Goal: Contribute content

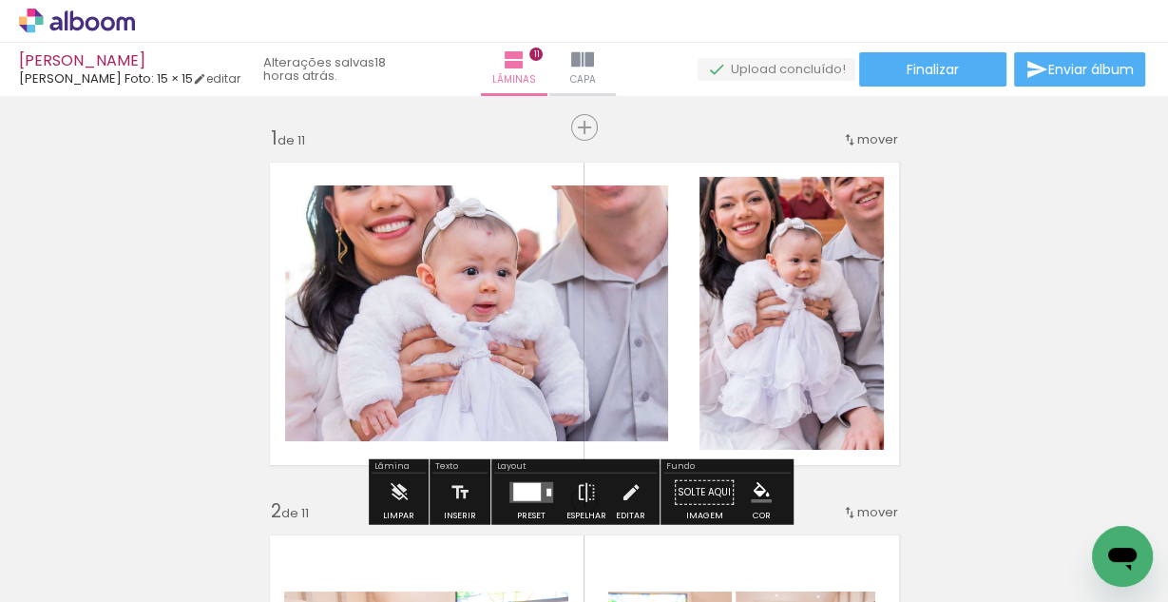
click at [451, 277] on quentale-photo at bounding box center [476, 313] width 383 height 256
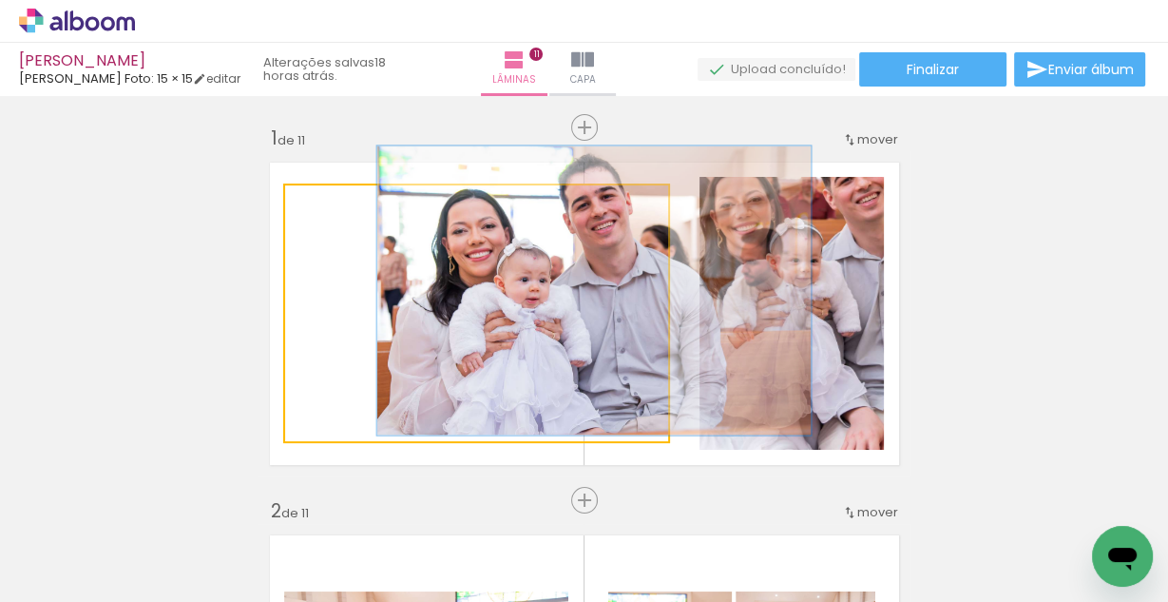
drag, startPoint x: 388, startPoint y: 205, endPoint x: 312, endPoint y: 206, distance: 76.1
type paper-slider "100"
click at [324, 206] on div at bounding box center [339, 205] width 30 height 30
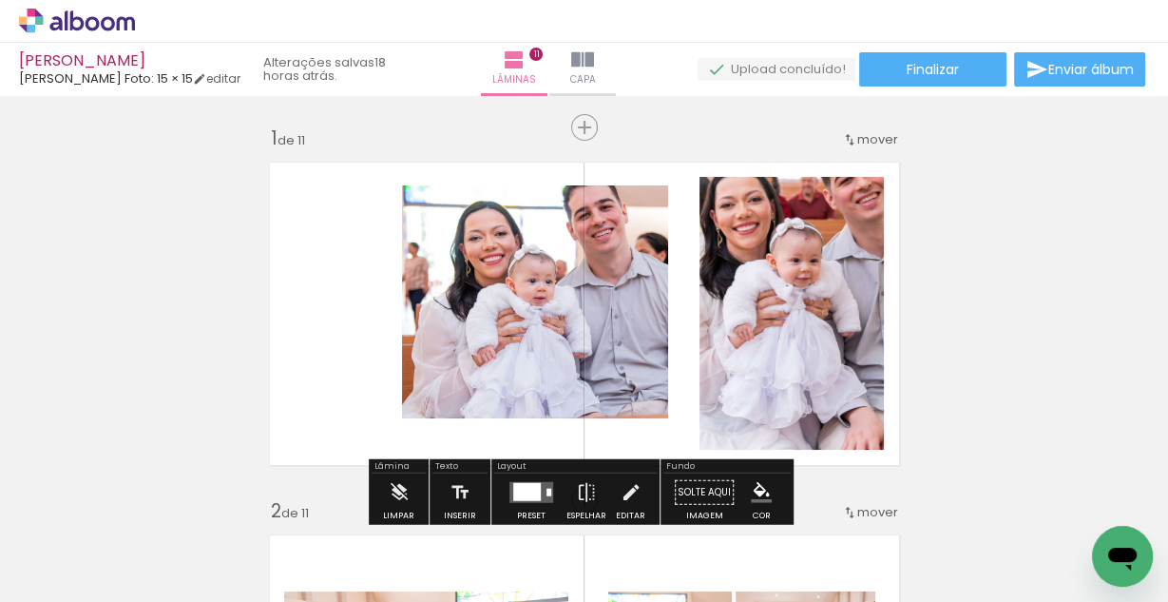
drag, startPoint x: 797, startPoint y: 260, endPoint x: 778, endPoint y: 232, distance: 33.5
click at [798, 260] on quentale-photo at bounding box center [792, 313] width 184 height 273
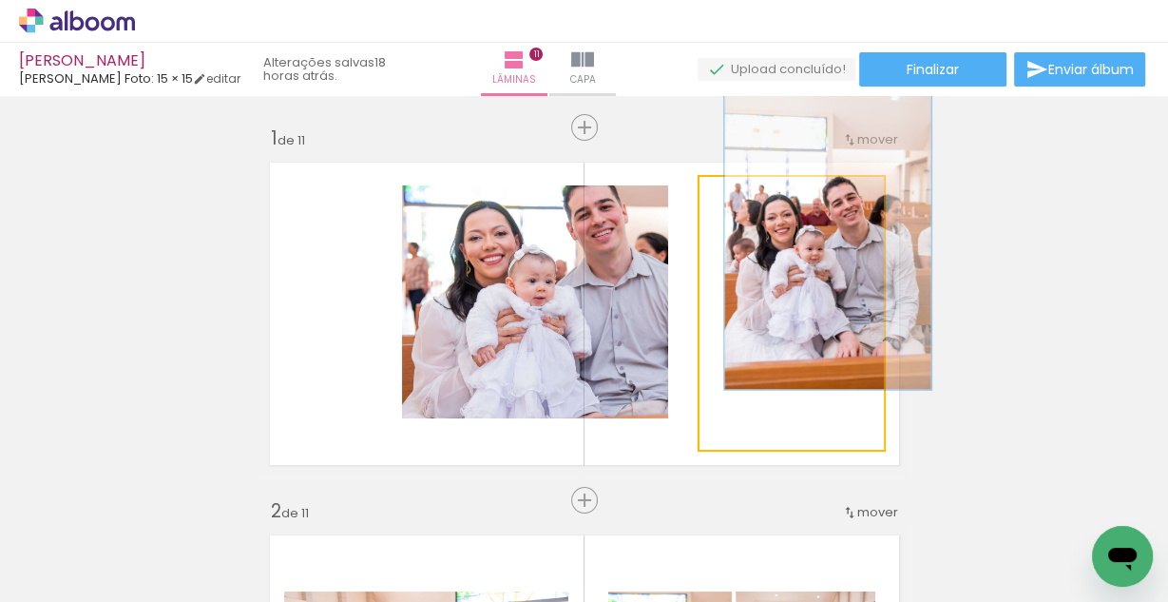
drag, startPoint x: 806, startPoint y: 195, endPoint x: 731, endPoint y: 200, distance: 75.3
type paper-slider "100"
click at [744, 200] on div at bounding box center [752, 196] width 17 height 17
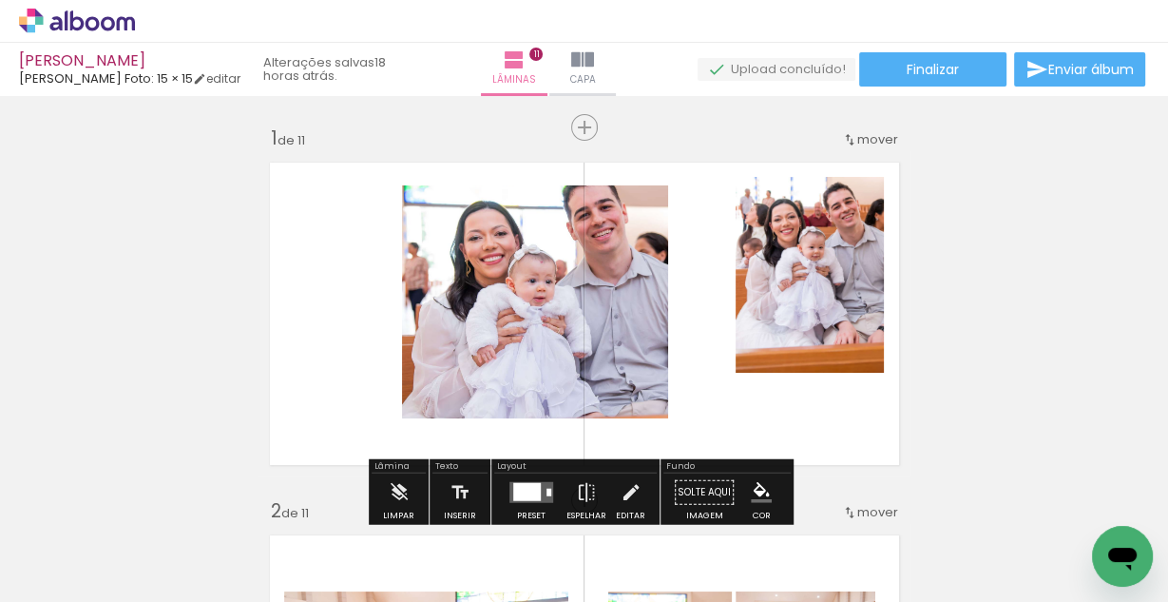
click at [259, 268] on quentale-layouter at bounding box center [585, 313] width 652 height 325
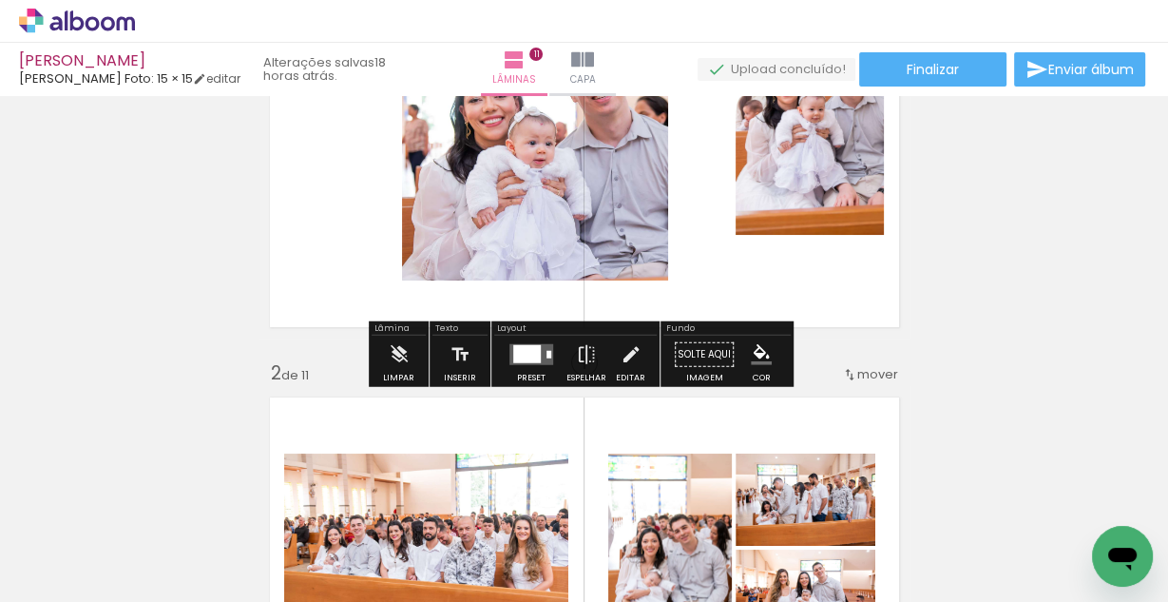
scroll to position [152, 0]
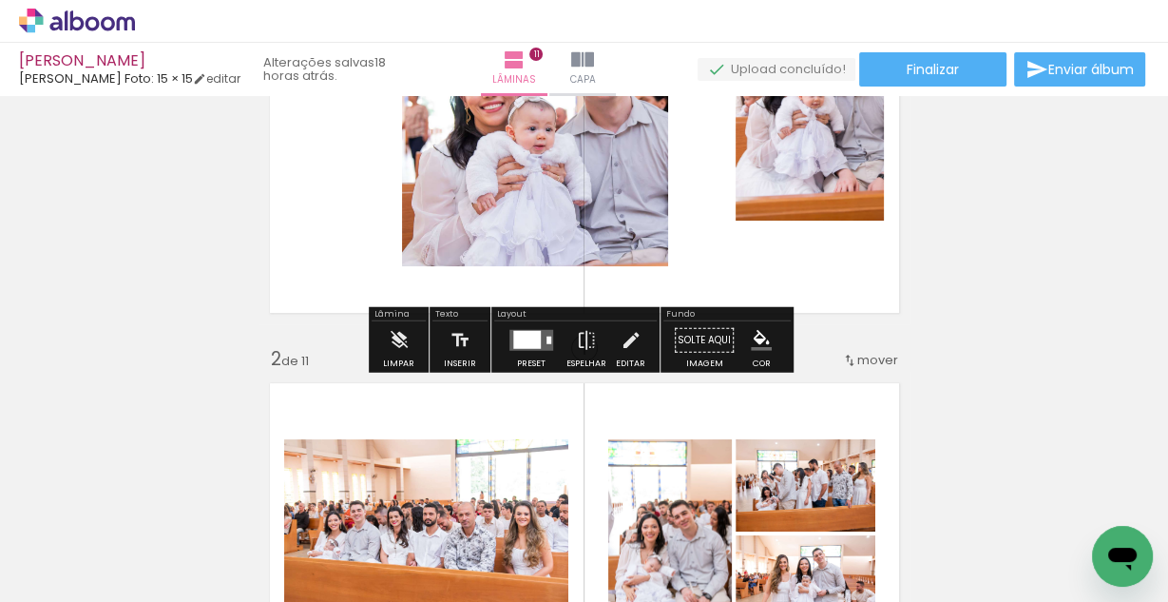
click at [531, 337] on div at bounding box center [527, 340] width 28 height 18
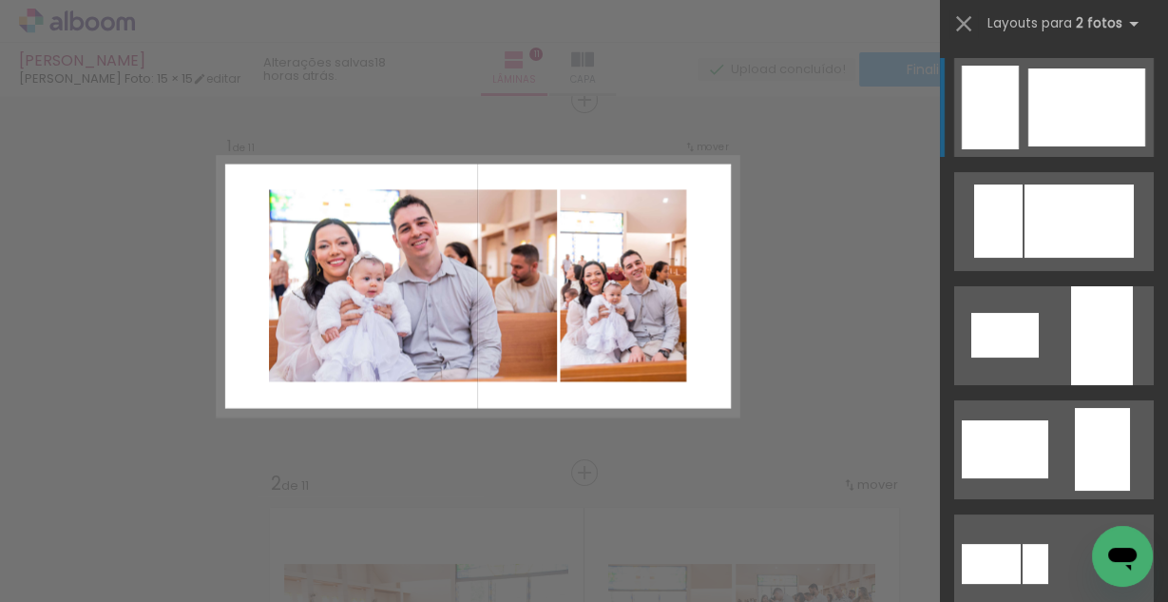
scroll to position [24, 0]
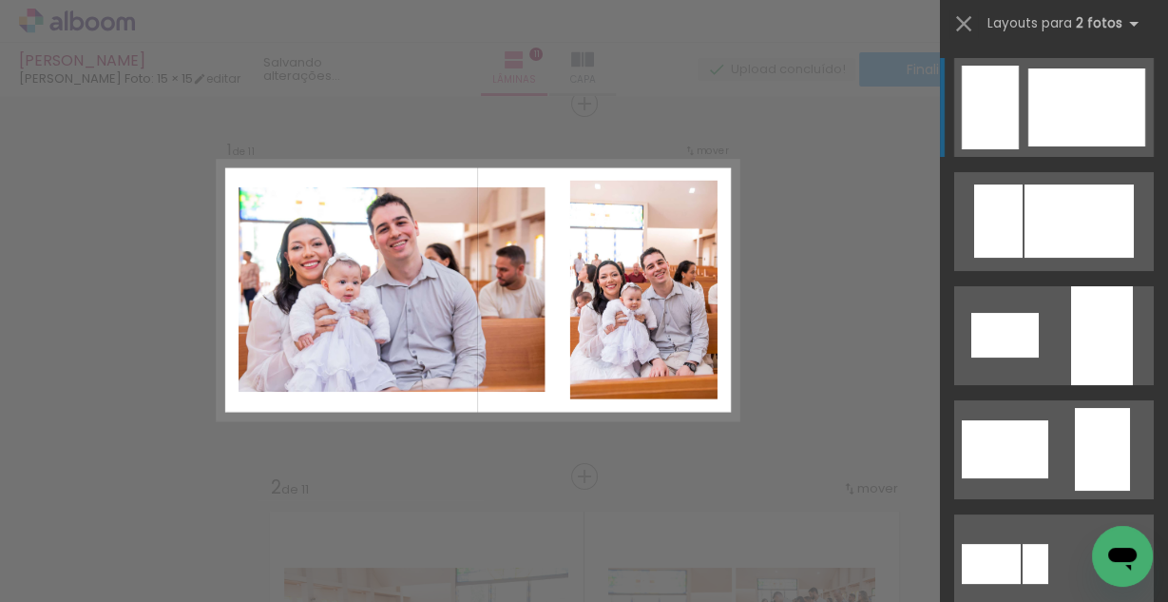
click at [1041, 125] on div at bounding box center [1087, 107] width 117 height 78
click at [1029, 129] on div at bounding box center [1087, 107] width 117 height 78
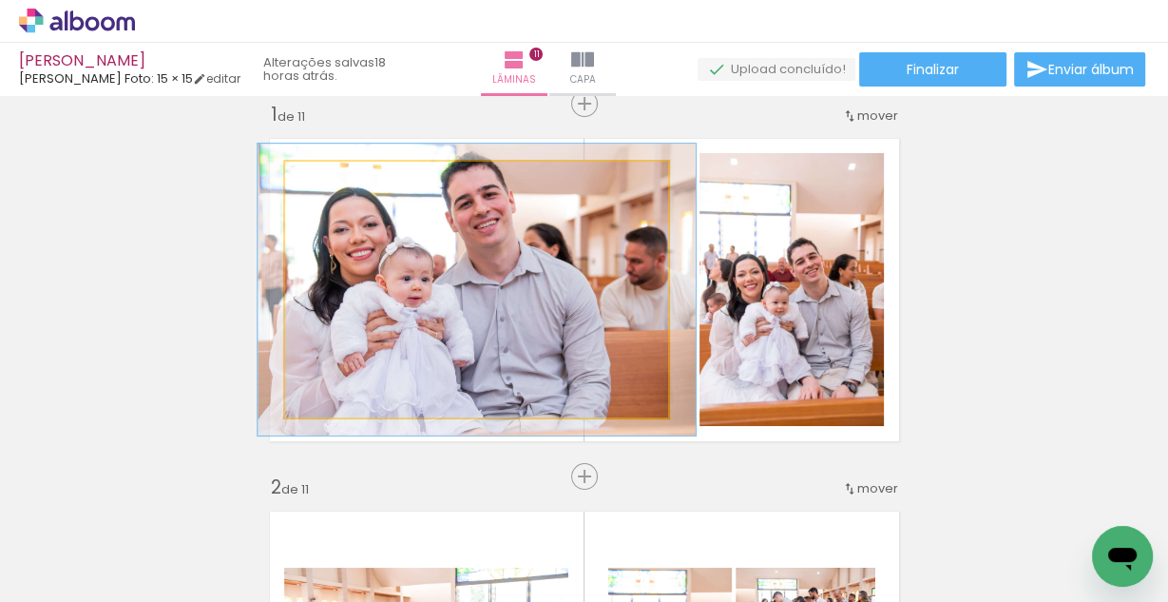
type paper-slider "114"
click at [335, 182] on div at bounding box center [338, 181] width 17 height 17
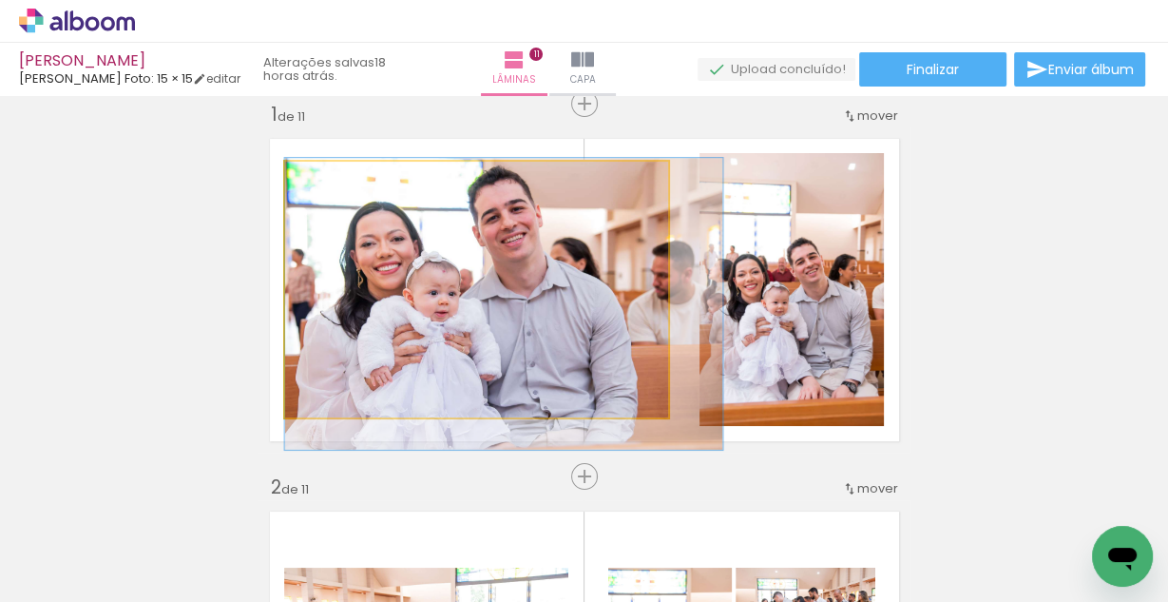
drag, startPoint x: 373, startPoint y: 281, endPoint x: 434, endPoint y: 295, distance: 63.2
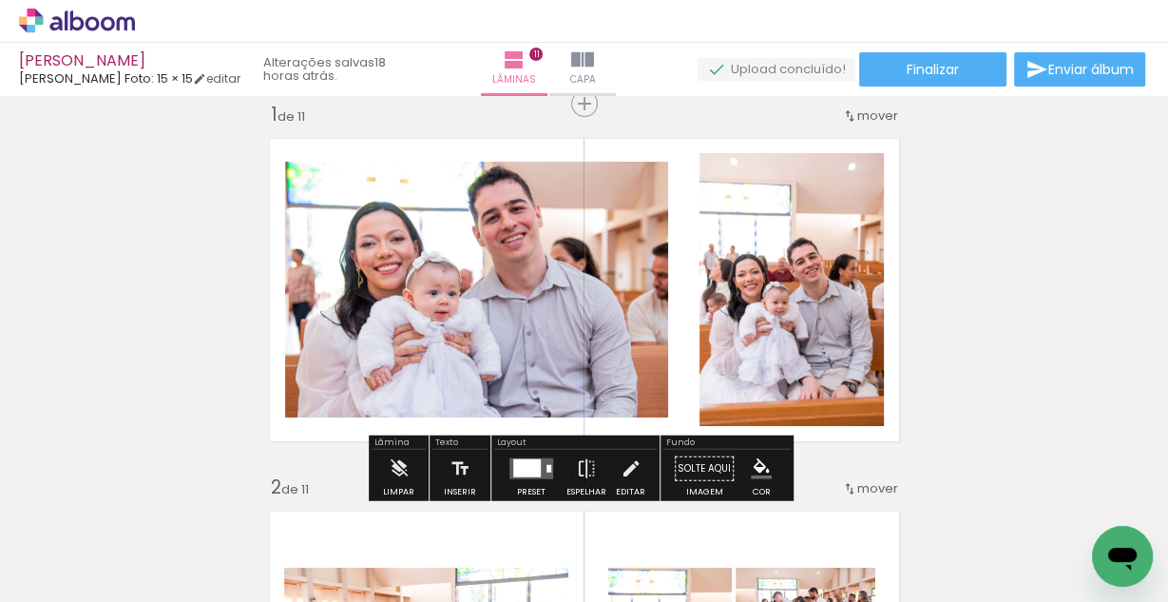
click at [809, 286] on quentale-photo at bounding box center [792, 289] width 184 height 273
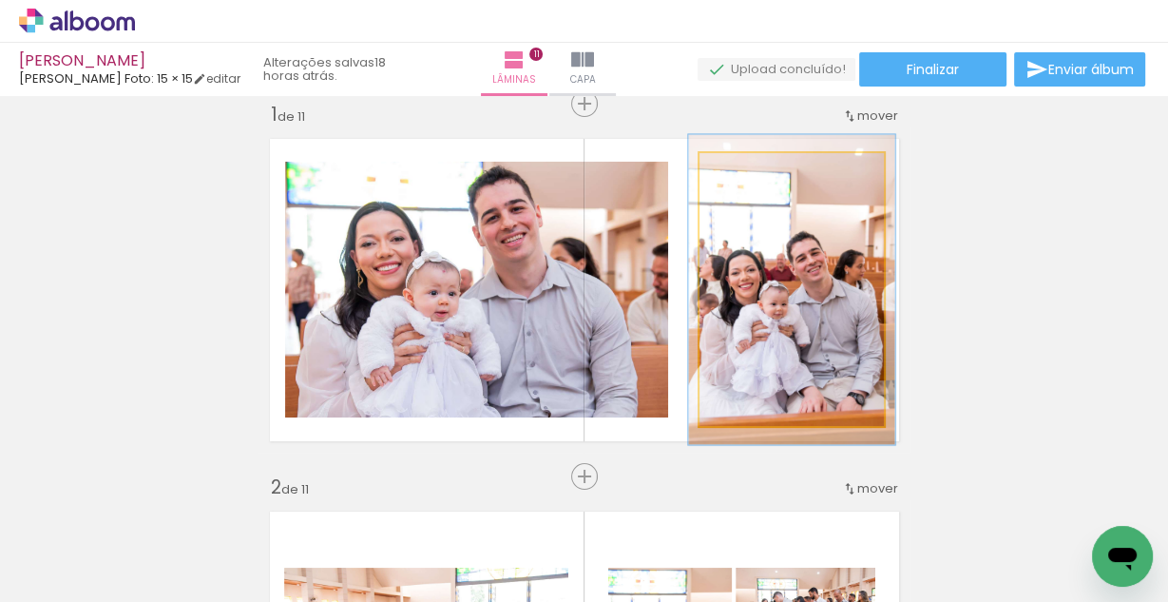
type paper-slider "113"
click at [743, 176] on div at bounding box center [751, 172] width 17 height 17
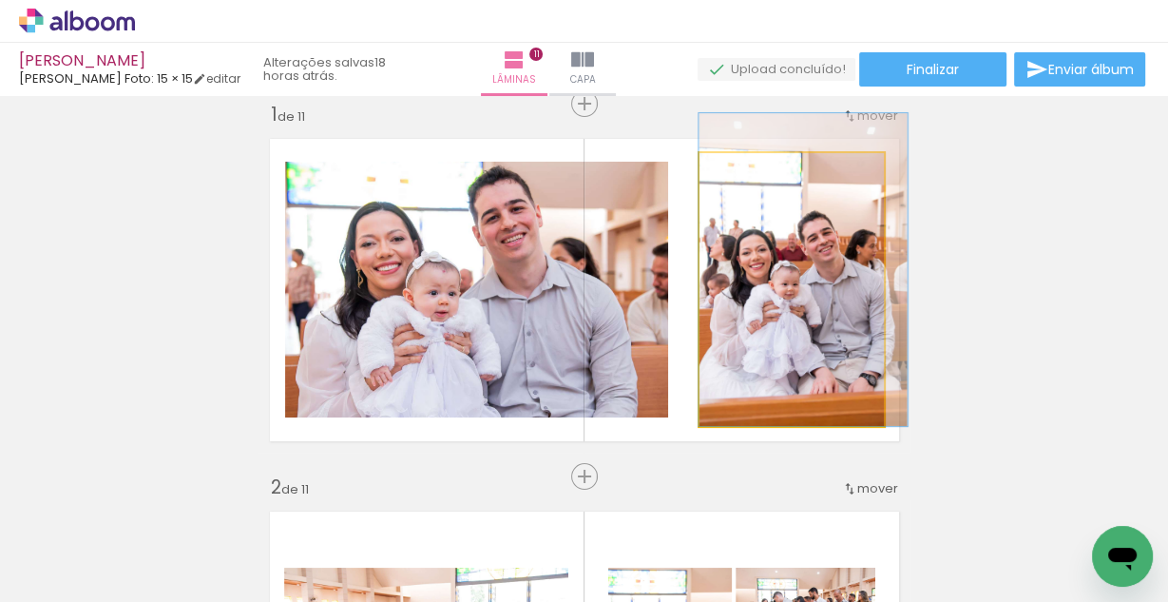
drag, startPoint x: 779, startPoint y: 287, endPoint x: 807, endPoint y: 259, distance: 40.3
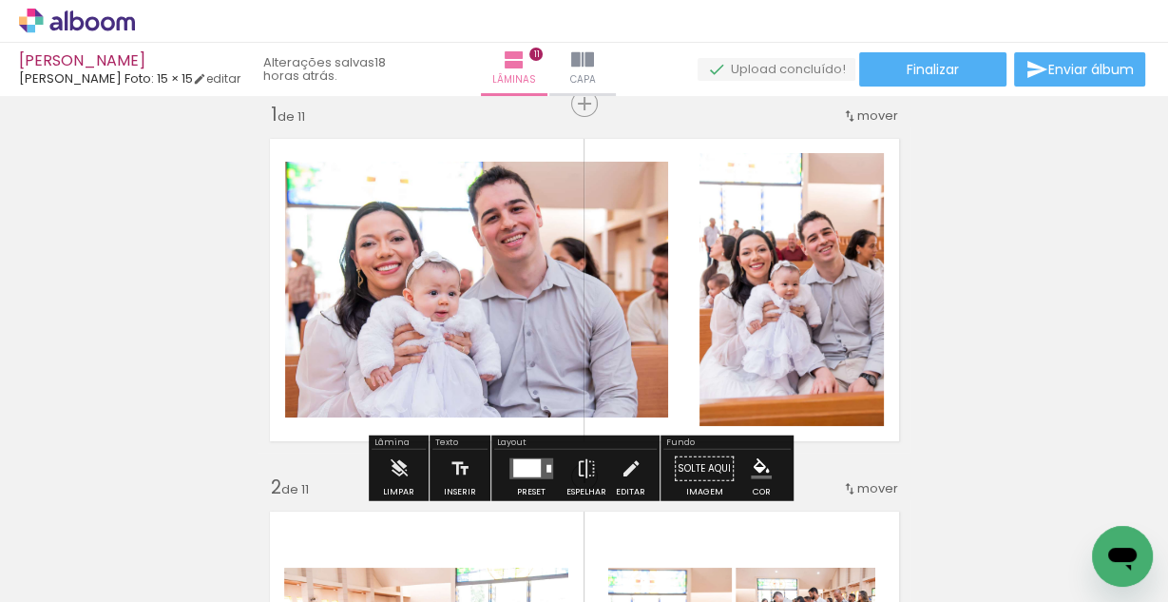
click at [981, 79] on paper-button "Finalizar" at bounding box center [932, 69] width 147 height 34
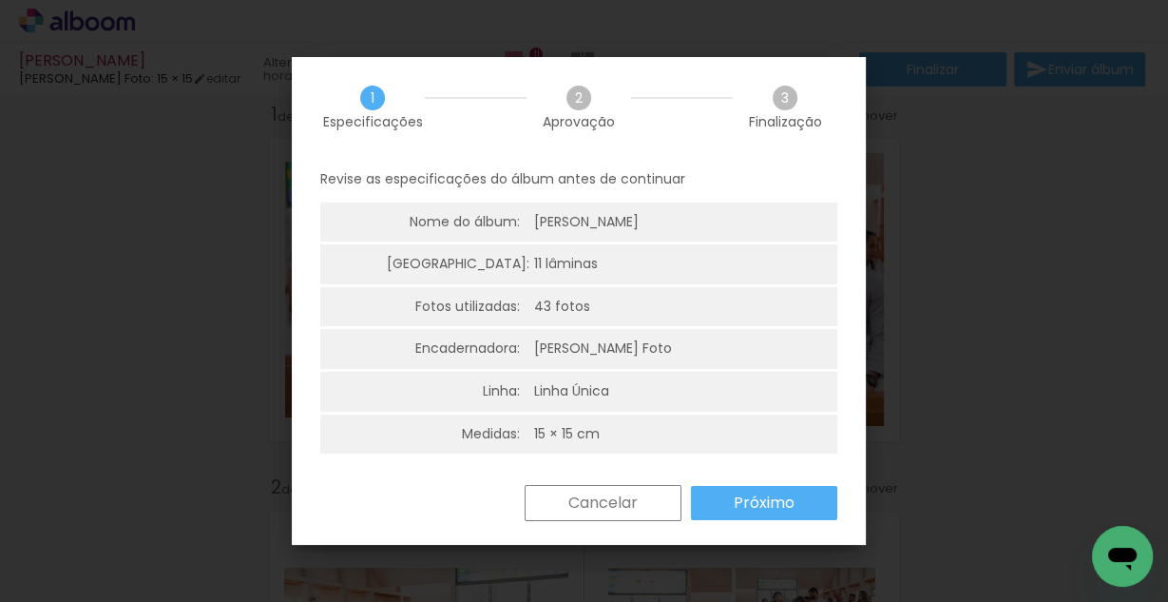
drag, startPoint x: 591, startPoint y: 503, endPoint x: 833, endPoint y: 453, distance: 246.5
click at [0, 0] on slot "Cancelar" at bounding box center [0, 0] width 0 height 0
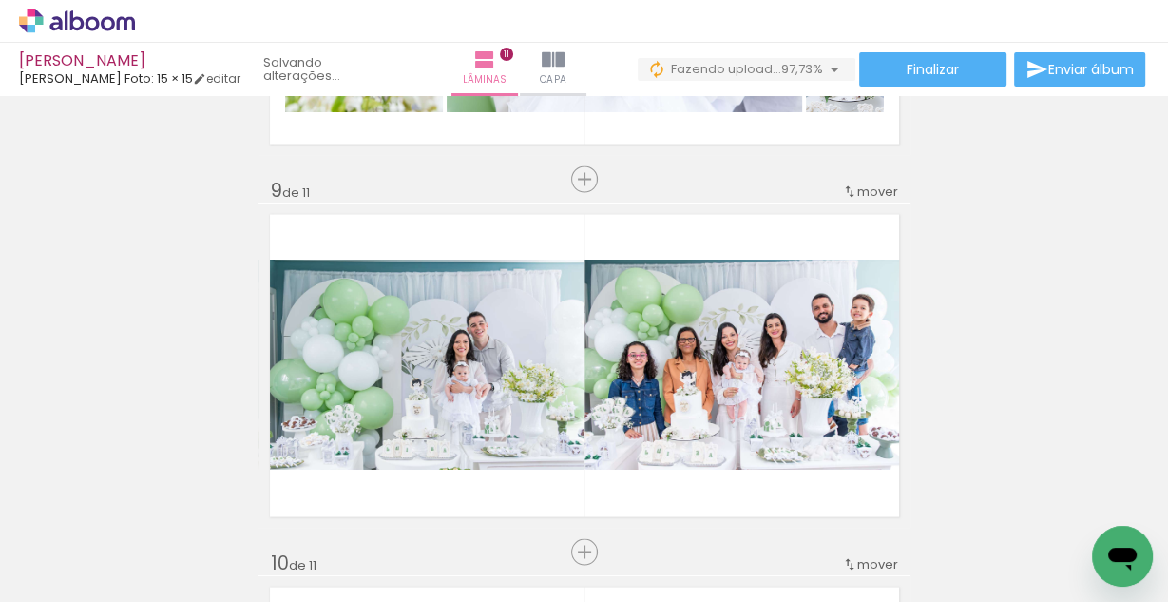
scroll to position [0, 3678]
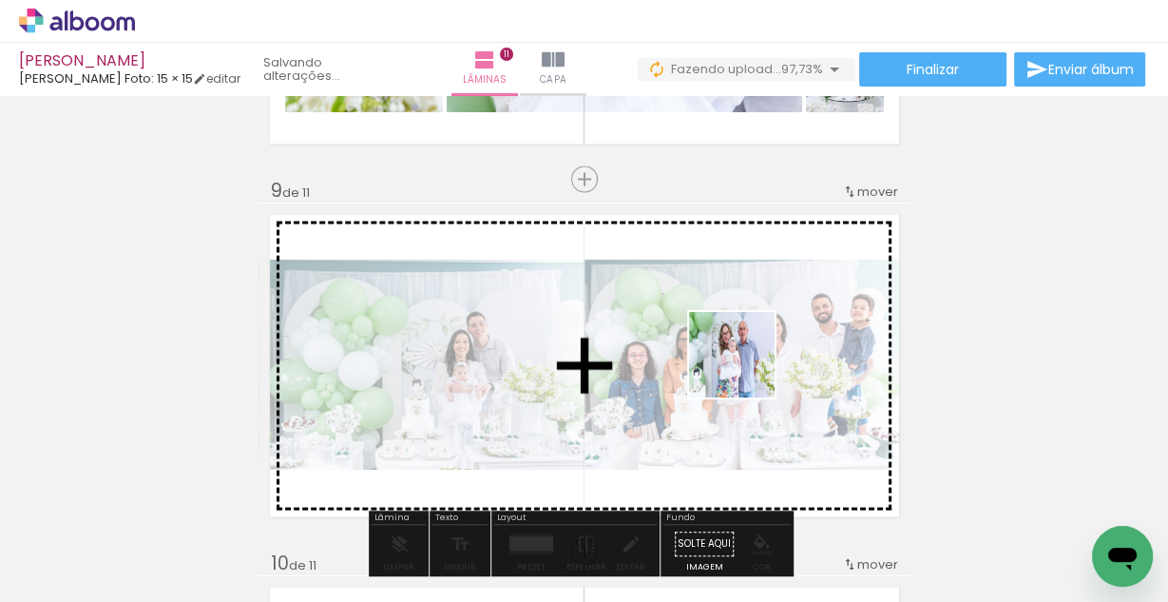
drag, startPoint x: 1066, startPoint y: 531, endPoint x: 603, endPoint y: 307, distance: 514.5
click at [698, 349] on quentale-workspace at bounding box center [584, 301] width 1168 height 602
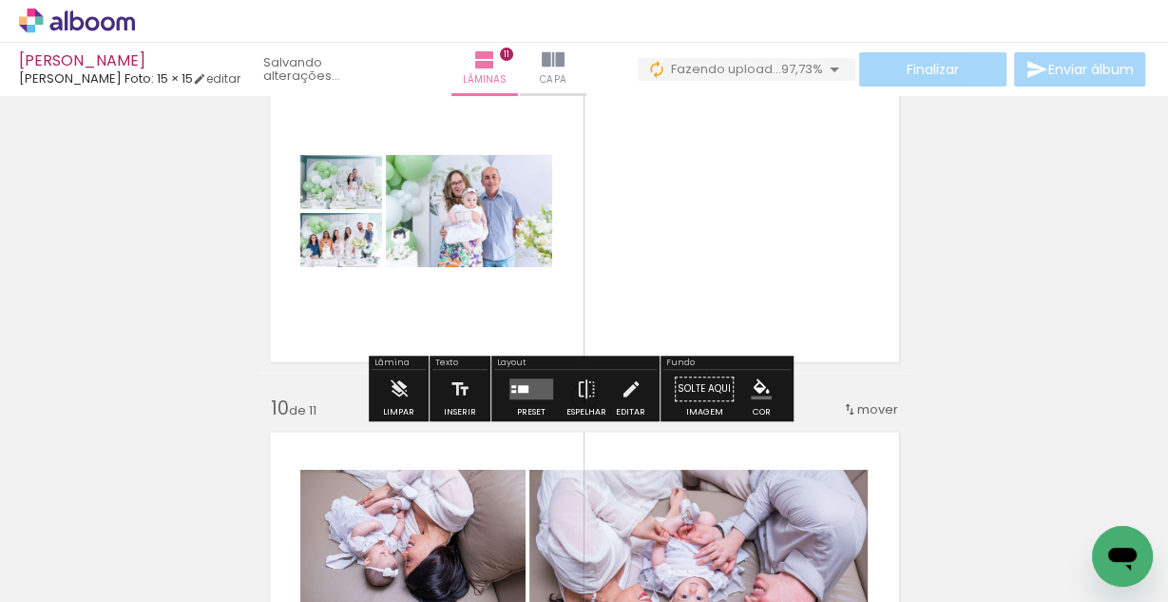
scroll to position [3082, 0]
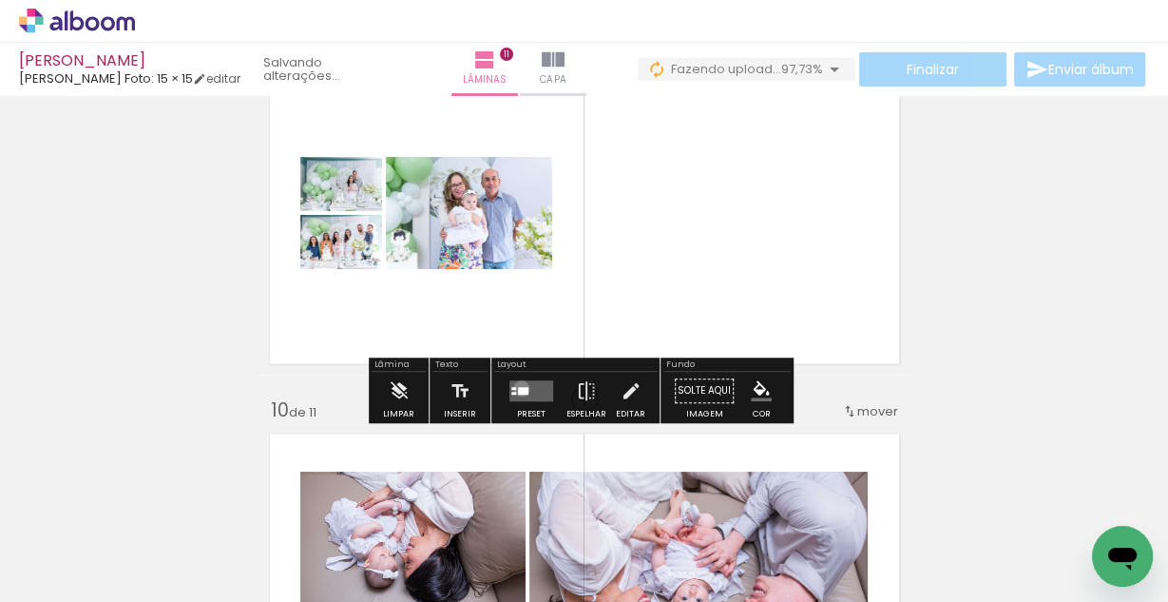
click at [518, 388] on div at bounding box center [523, 392] width 10 height 8
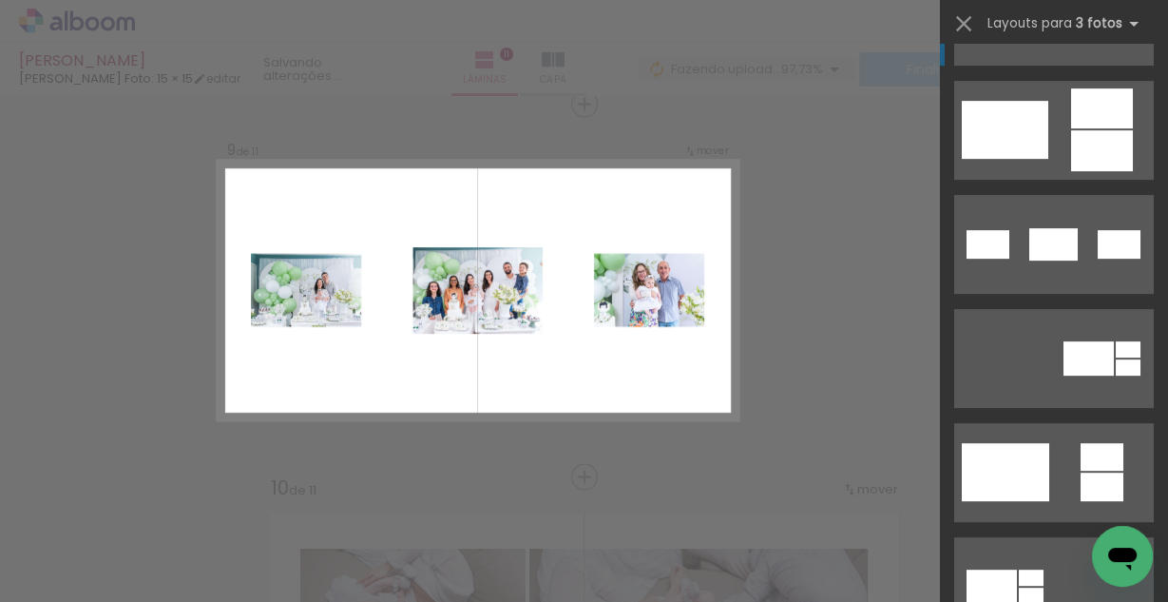
scroll to position [304, 0]
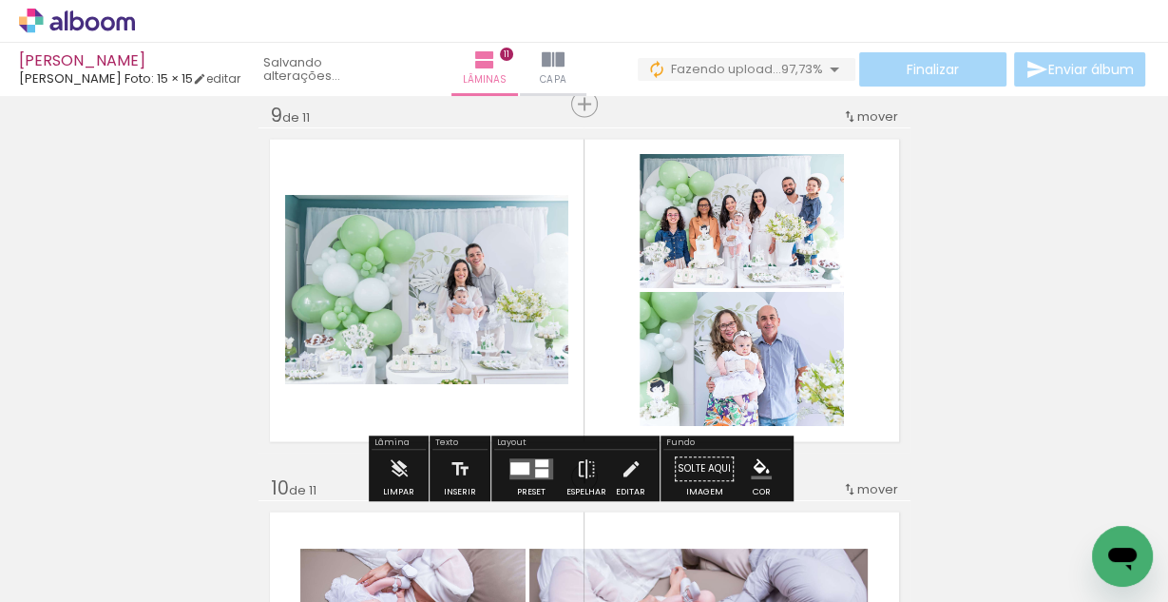
click at [731, 68] on span "Fazendo upload..." at bounding box center [726, 69] width 110 height 18
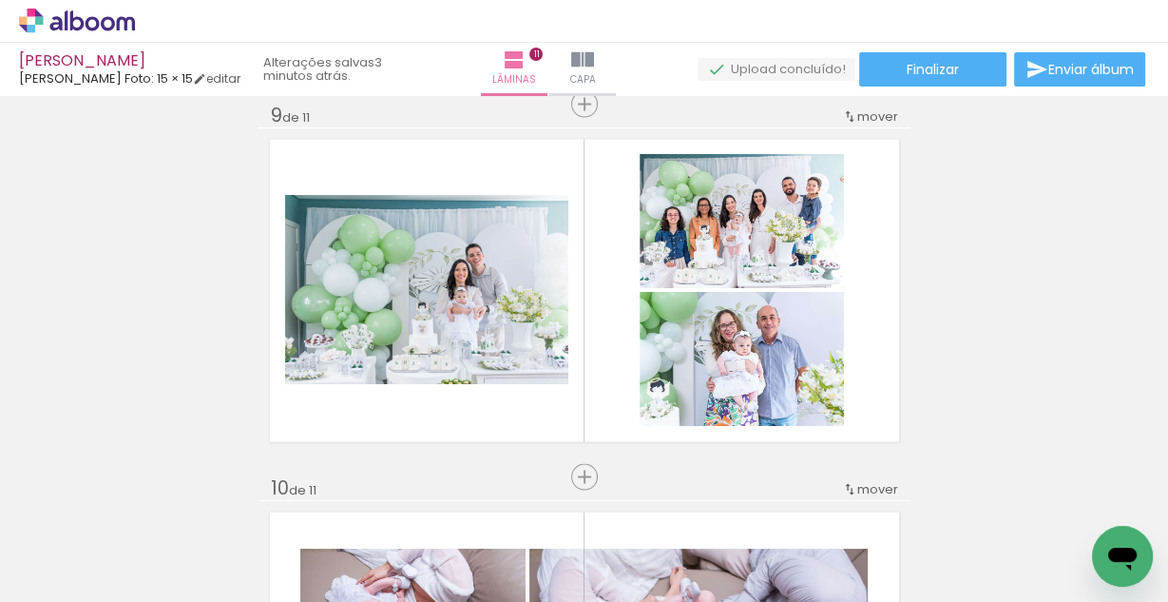
scroll to position [0, 3678]
